Goal: Information Seeking & Learning: Learn about a topic

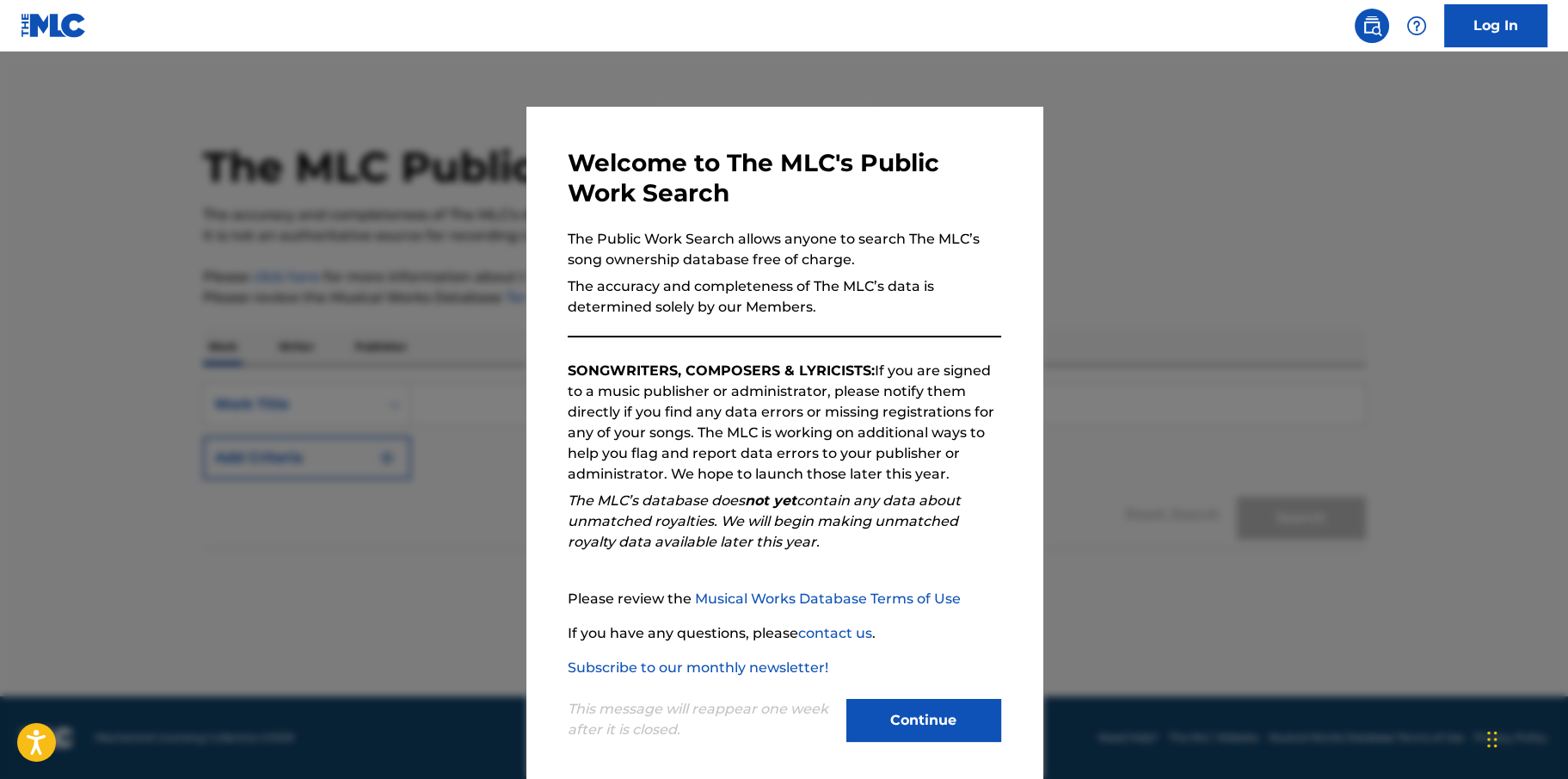
click at [908, 725] on button "Continue" at bounding box center [924, 720] width 155 height 43
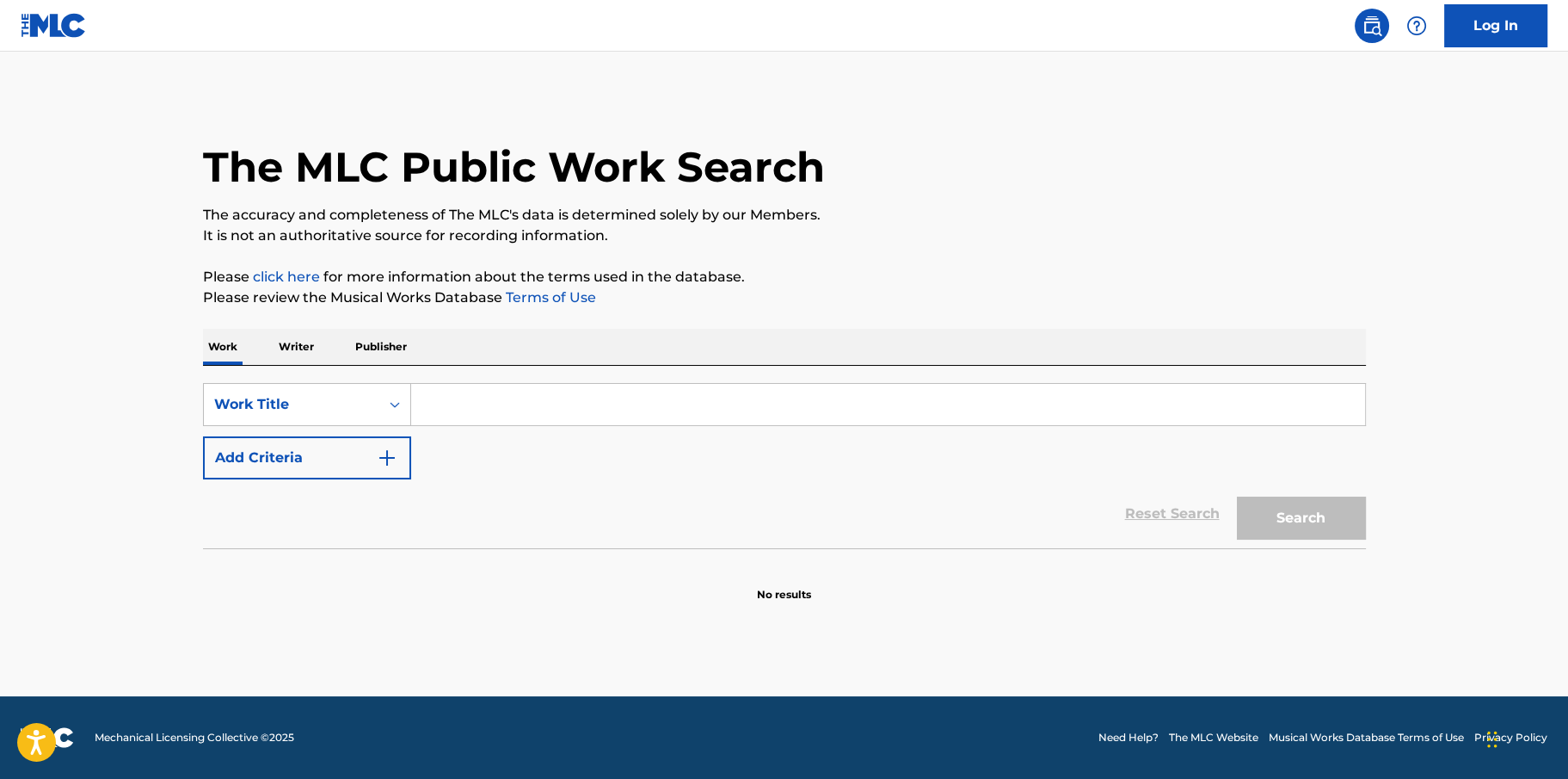
click at [453, 409] on input "Search Form" at bounding box center [889, 404] width 954 height 41
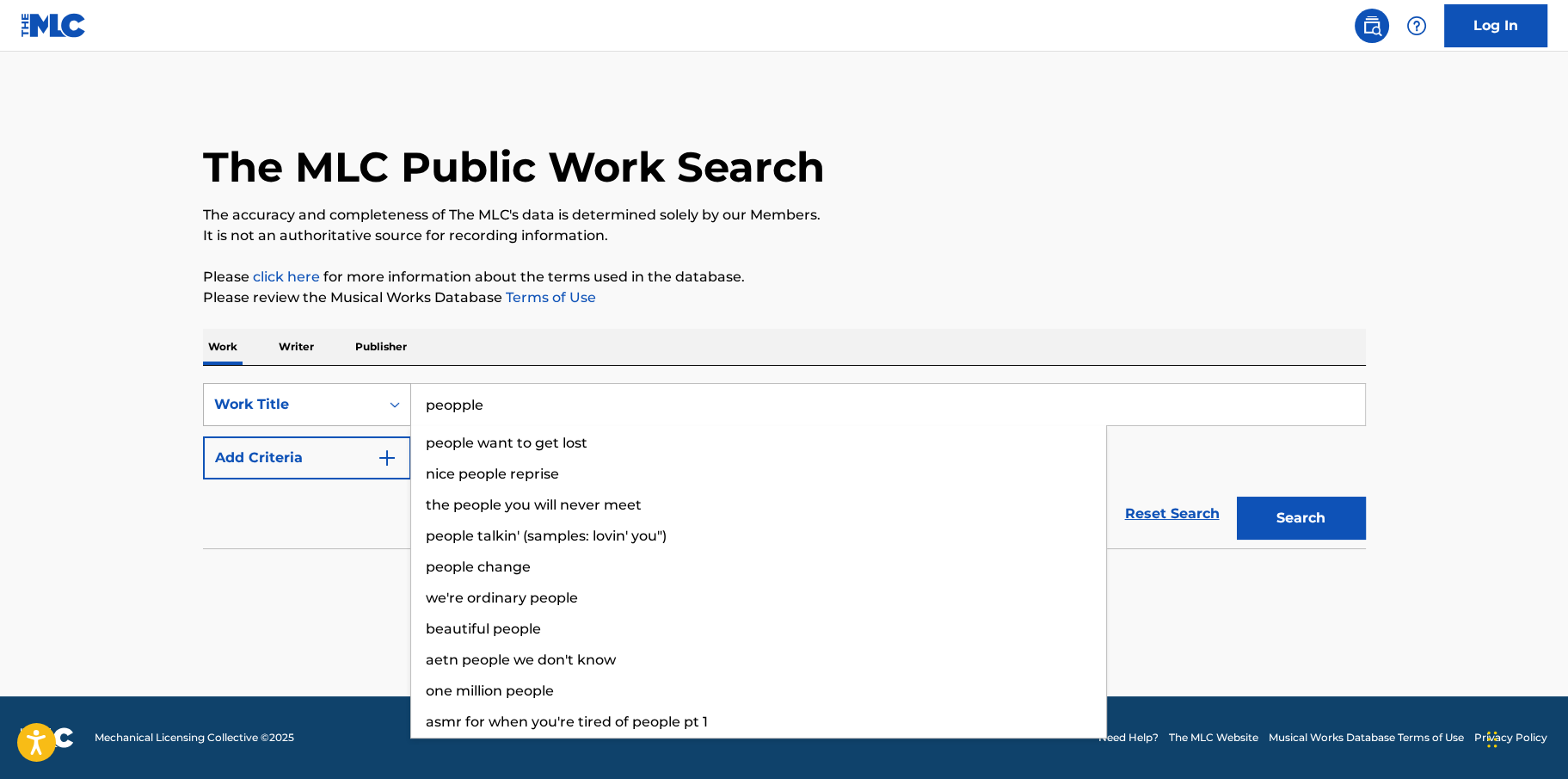
drag, startPoint x: 503, startPoint y: 407, endPoint x: 399, endPoint y: 401, distance: 104.2
click at [399, 401] on div "SearchWithCriteria4416e92a-e8cb-464e-82aa-a962f2f6fde0 Work Title peopple peopl…" at bounding box center [785, 404] width 1163 height 43
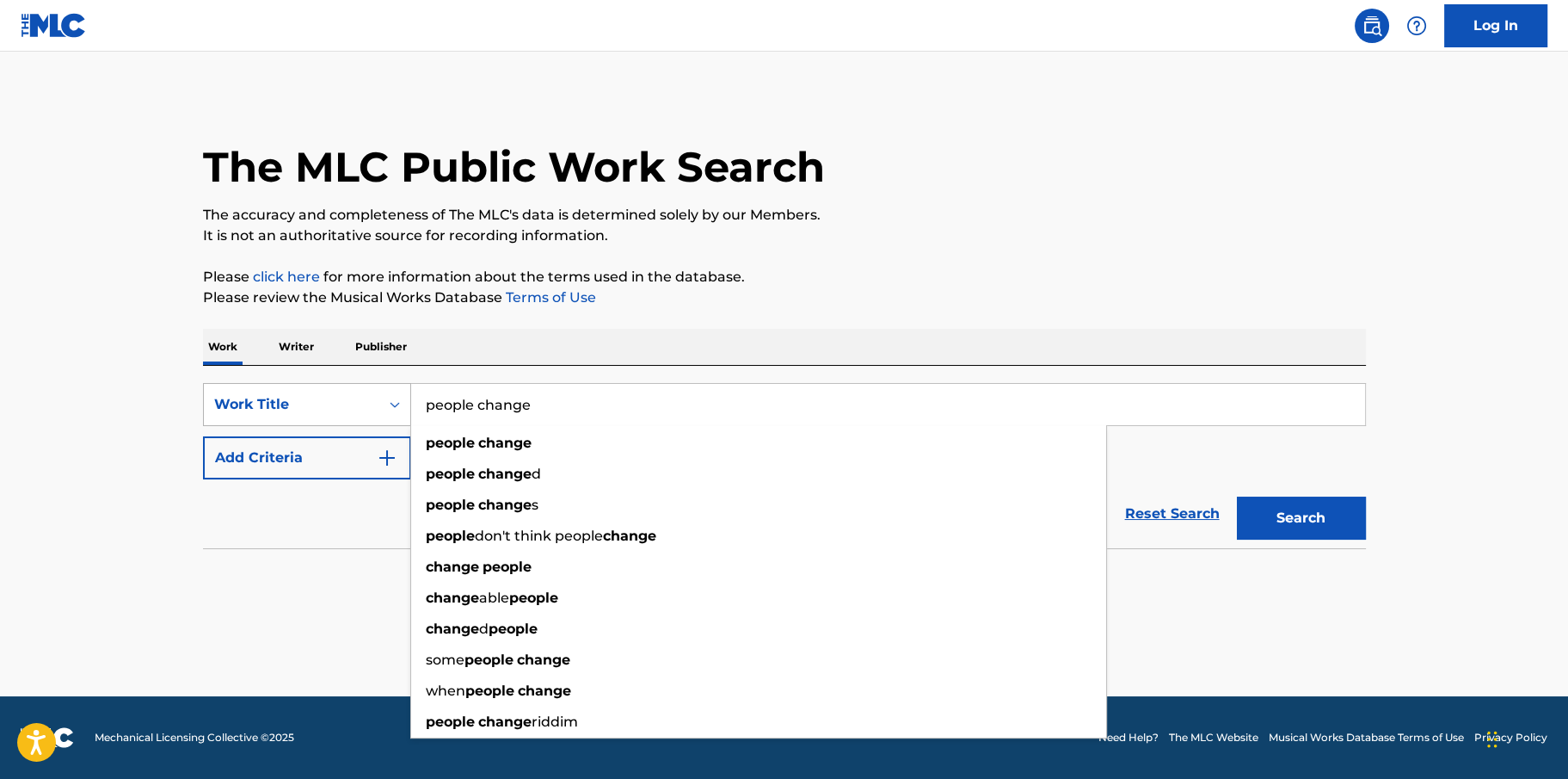
type input "people change"
click at [1237, 496] on button "Search" at bounding box center [1302, 517] width 129 height 43
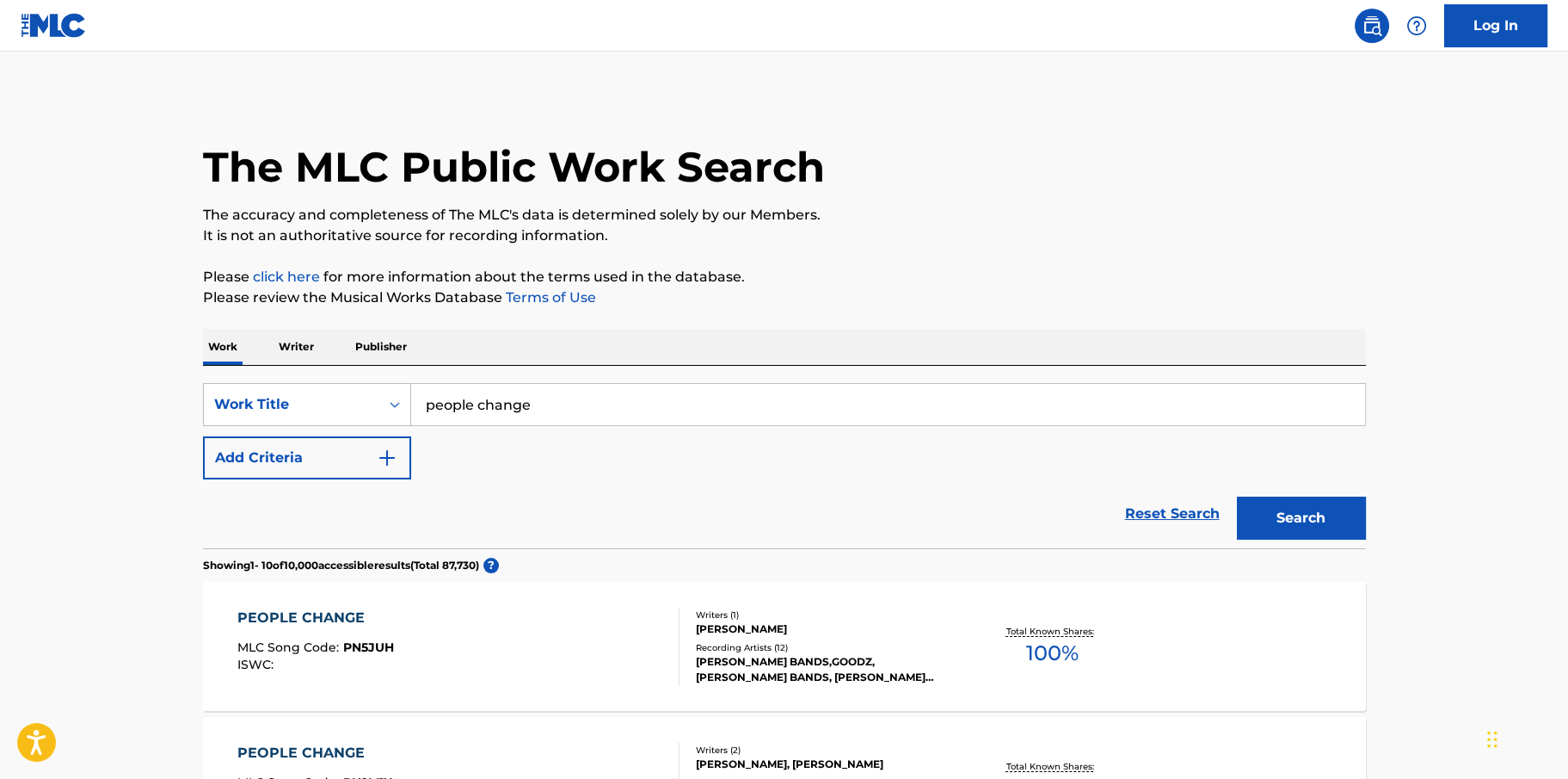
click at [395, 454] on img "Search Form" at bounding box center [387, 458] width 21 height 21
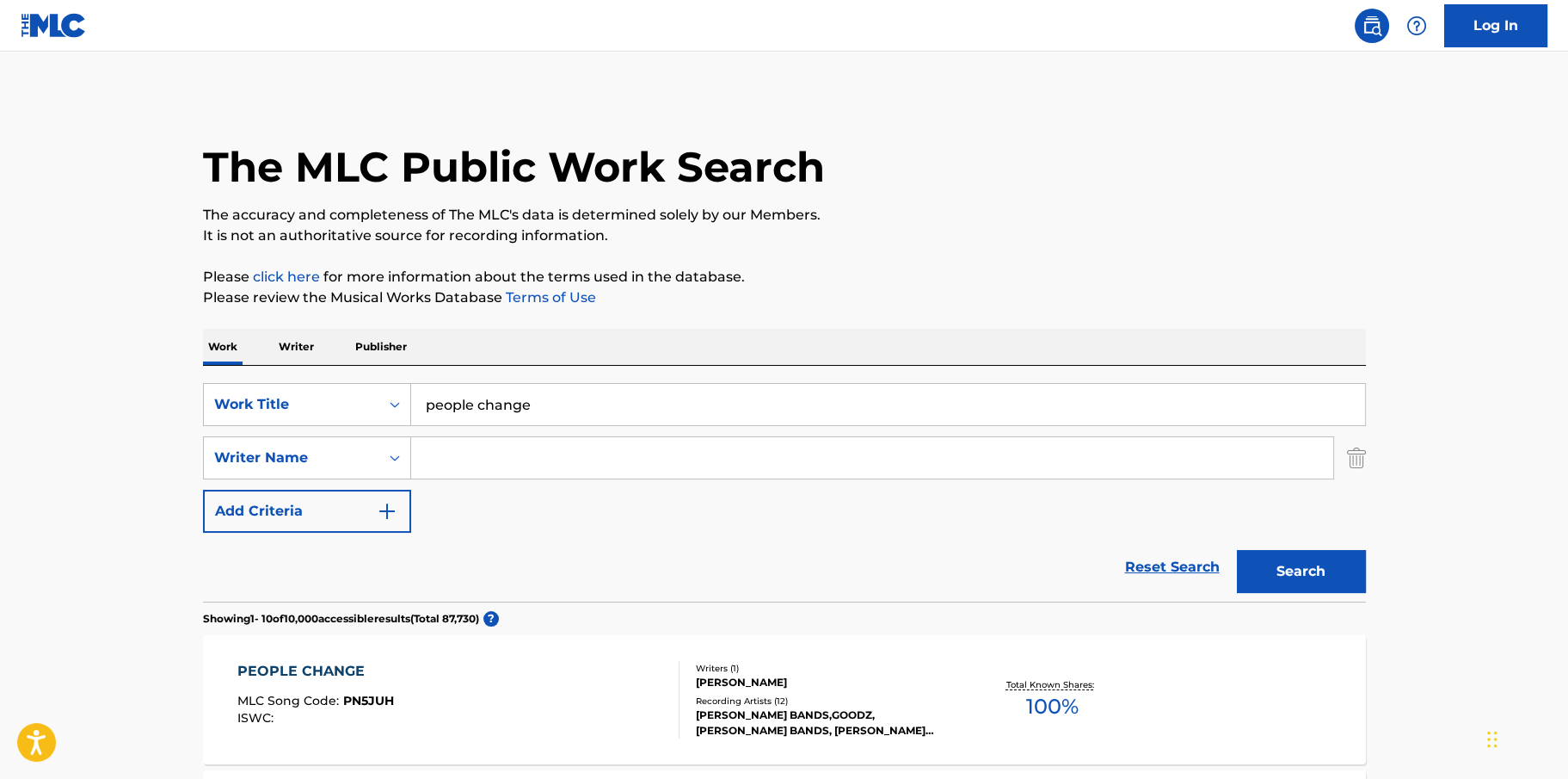
click at [475, 459] on input "Search Form" at bounding box center [873, 457] width 923 height 41
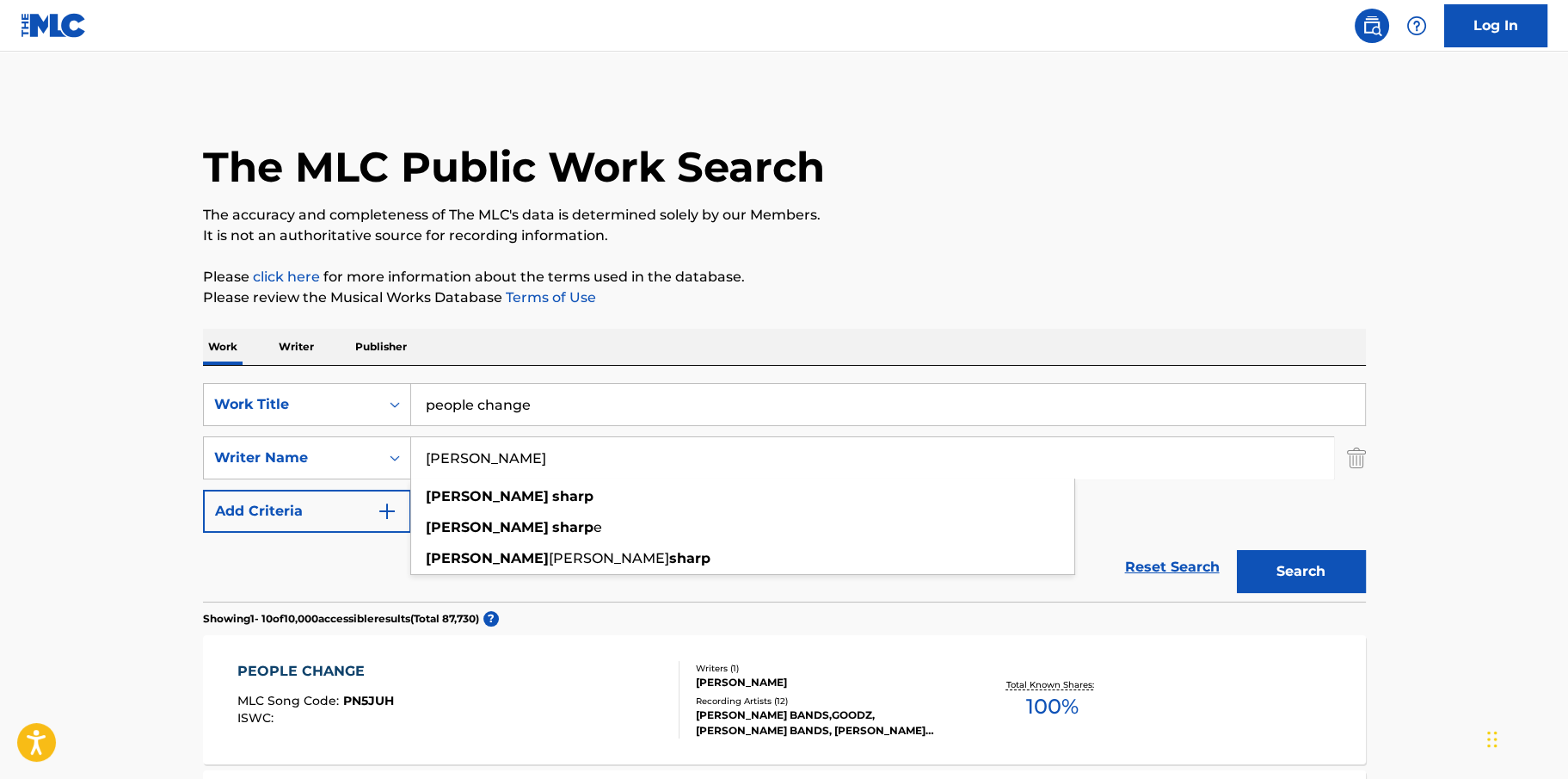
type input "[PERSON_NAME]"
click at [1237, 550] on button "Search" at bounding box center [1302, 571] width 129 height 43
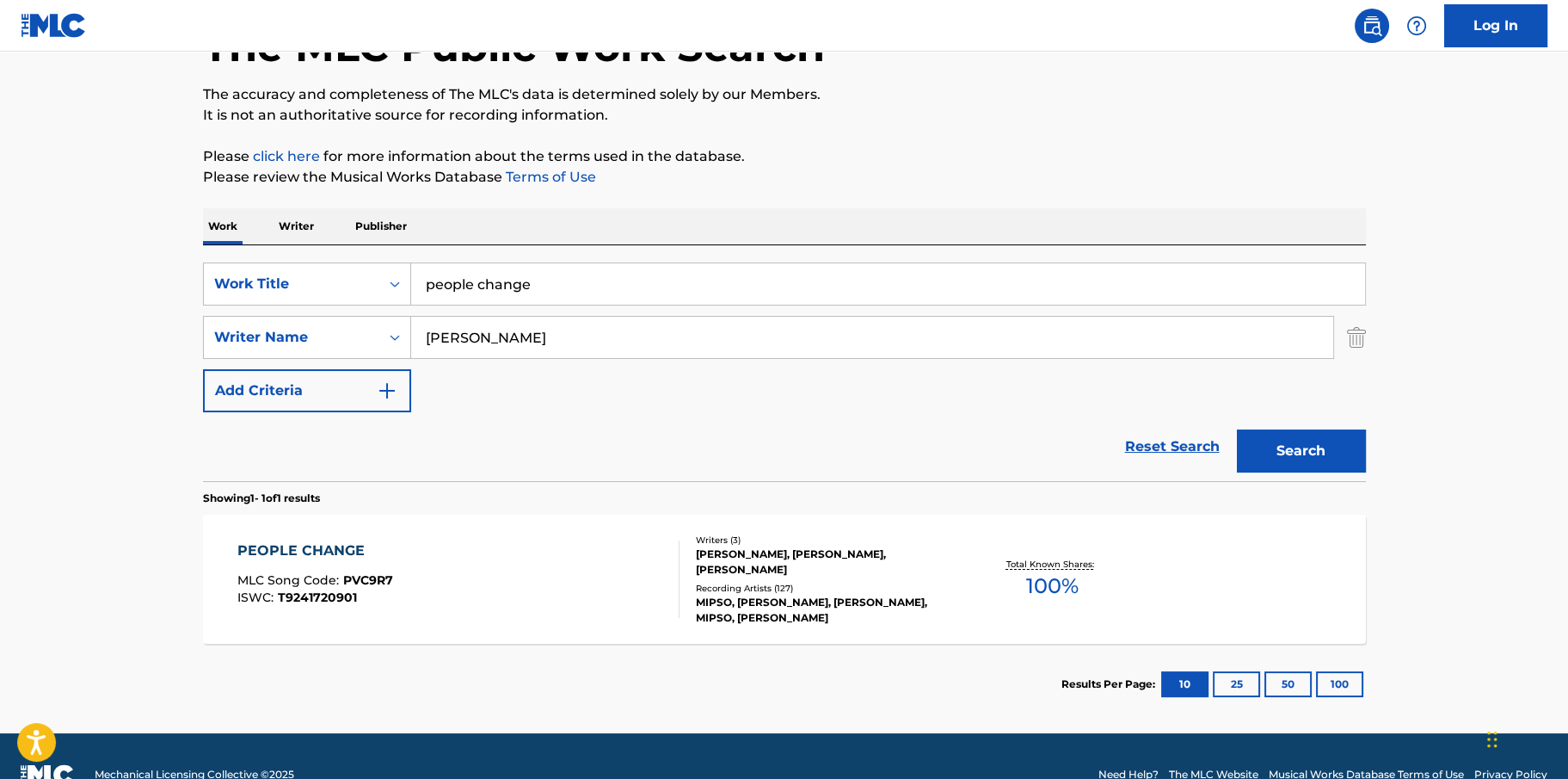
scroll to position [157, 0]
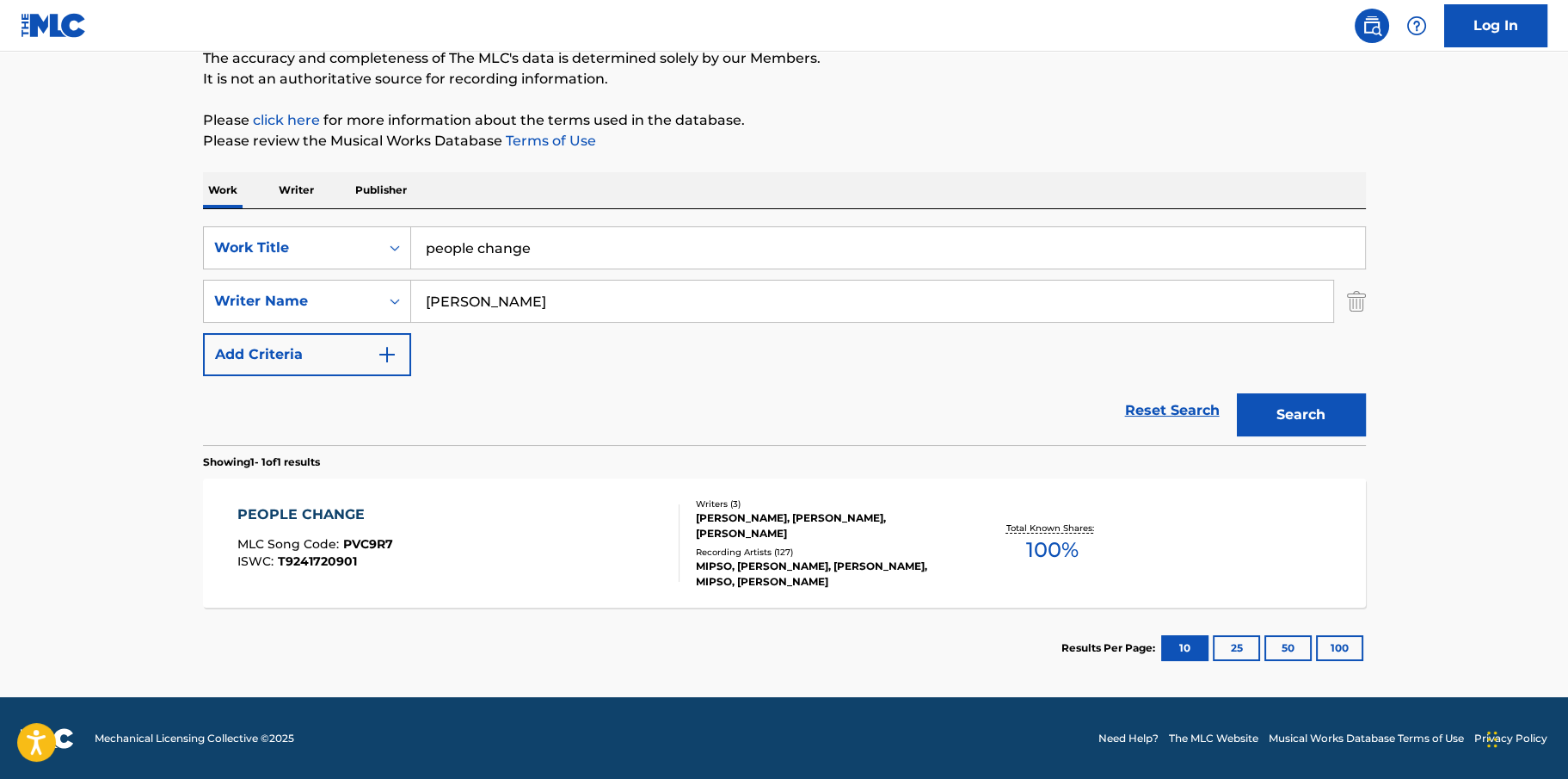
click at [297, 515] on div "PEOPLE CHANGE" at bounding box center [315, 515] width 156 height 21
